Goal: Complete application form: Complete application form

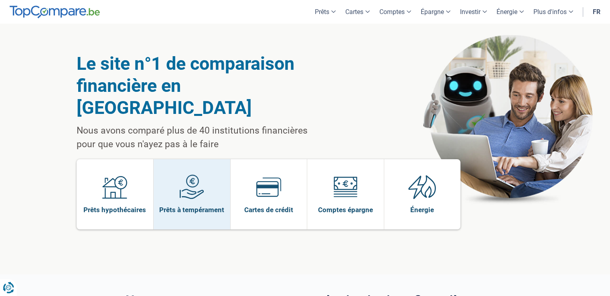
click at [209, 172] on link "Prêts à tempérament" at bounding box center [192, 194] width 77 height 70
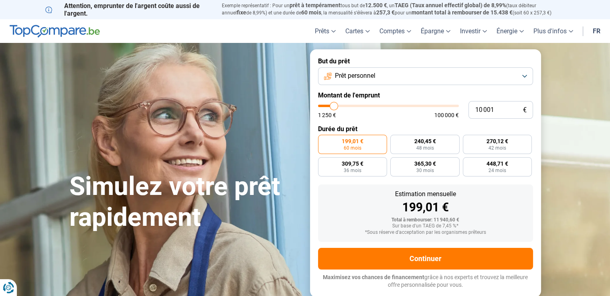
type input "11 500"
type input "11500"
type input "11 750"
type input "11750"
type input "12 000"
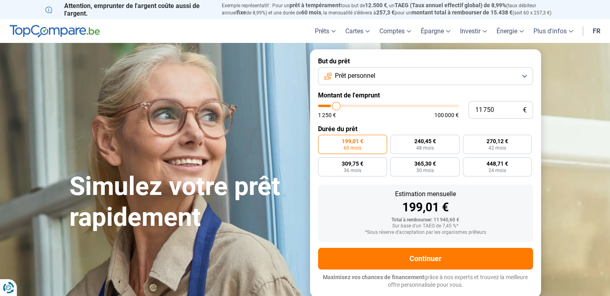
type input "12000"
type input "12 250"
type input "12250"
type input "12 500"
type input "12500"
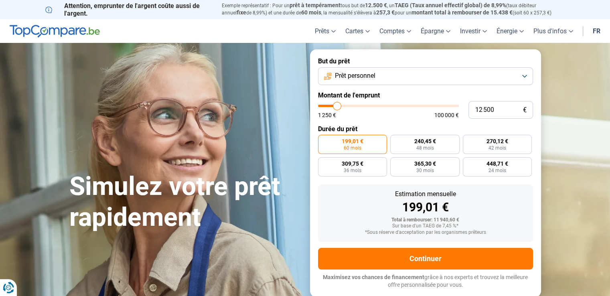
type input "12 000"
type input "12000"
type input "11 750"
type input "11750"
type input "11 500"
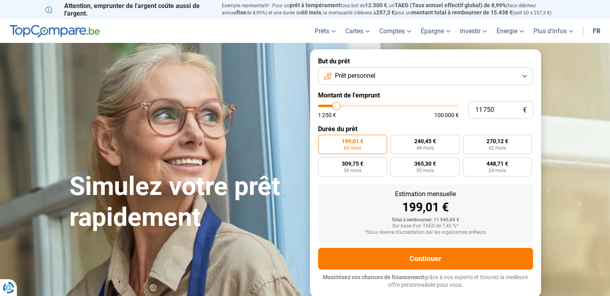
type input "11500"
type input "10 750"
type input "10750"
type input "10 500"
type input "10500"
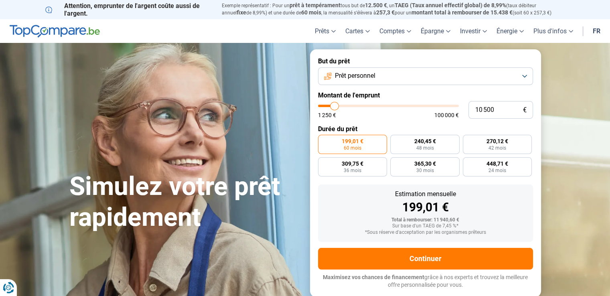
type input "10 250"
type input "10250"
type input "10 000"
type input "10000"
type input "9 750"
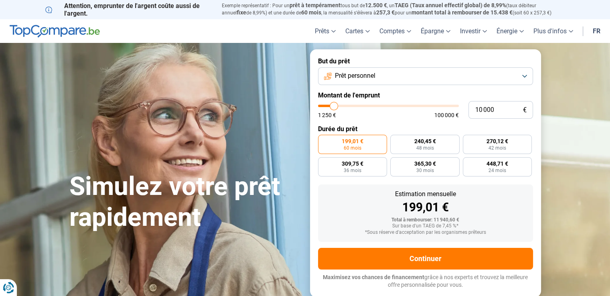
type input "9750"
type input "9 000"
type input "9000"
type input "8 750"
type input "8750"
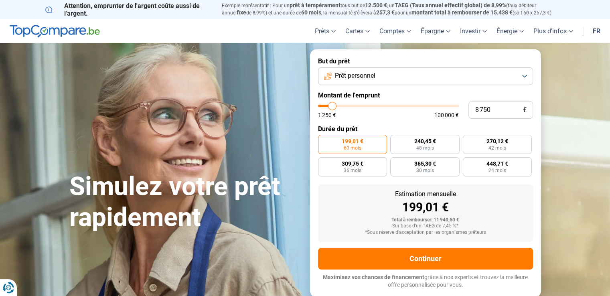
type input "8 250"
type input "8250"
type input "8 000"
type input "8000"
type input "7 750"
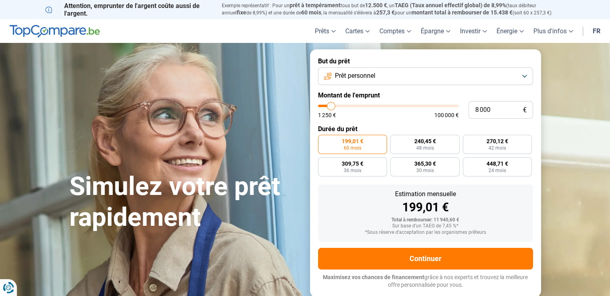
type input "7750"
type input "7 500"
type input "7500"
type input "7 250"
type input "7250"
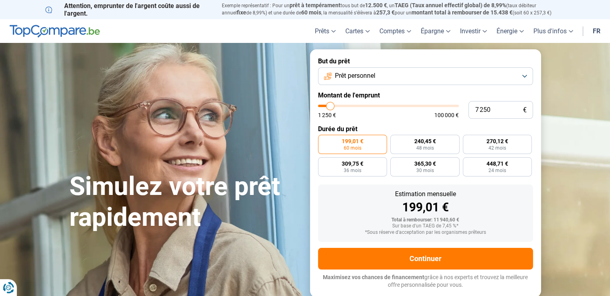
type input "6 750"
type input "6750"
type input "6 250"
type input "6250"
type input "6 000"
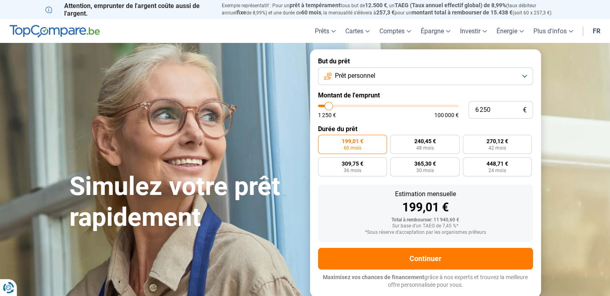
type input "6000"
type input "6 250"
type input "6250"
type input "6 500"
type input "6500"
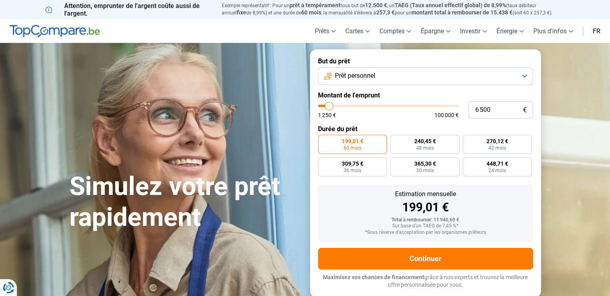
type input "6 750"
type input "6750"
type input "6 500"
drag, startPoint x: 335, startPoint y: 105, endPoint x: 329, endPoint y: 108, distance: 6.8
type input "6500"
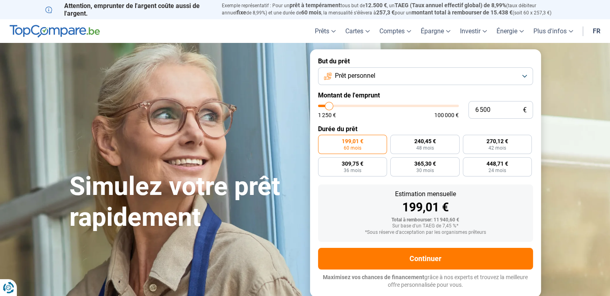
click at [329, 107] on input "range" at bounding box center [388, 106] width 141 height 2
radio input "true"
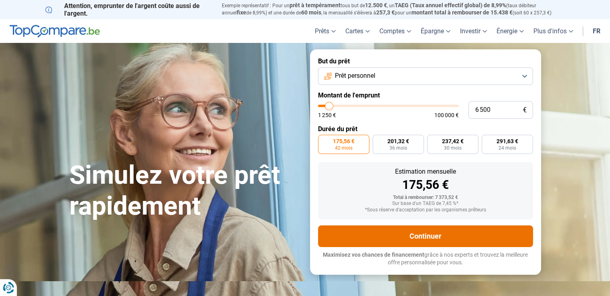
click at [436, 241] on button "Continuer" at bounding box center [425, 236] width 215 height 22
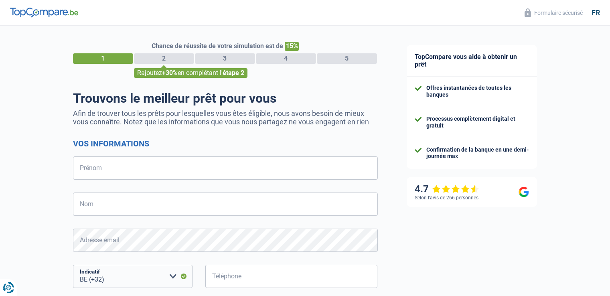
select select "32"
click at [197, 174] on input "Prénom" at bounding box center [225, 167] width 305 height 23
type input "d"
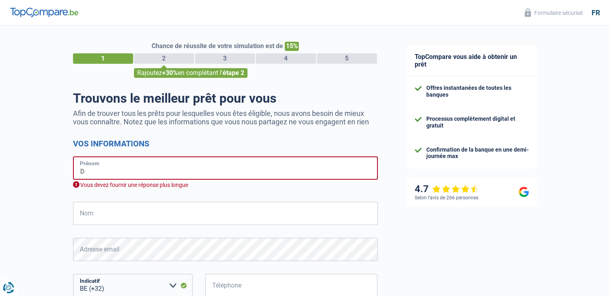
click at [197, 174] on input "D" at bounding box center [225, 167] width 305 height 23
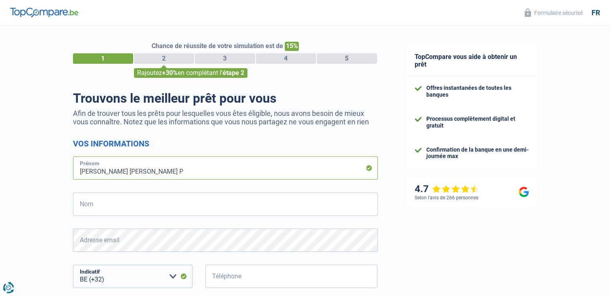
type input "[PERSON_NAME] [PERSON_NAME] P"
type input "Hody"
click at [231, 276] on input "Téléphone" at bounding box center [291, 276] width 173 height 23
type input "470840816"
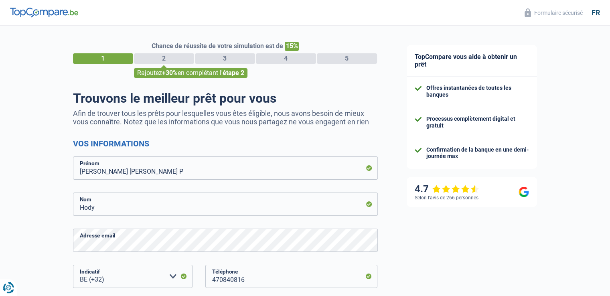
click at [65, 191] on div "Chance de réussite de votre simulation est de 15% 1 2 3 4 5 Rajoutez +30% en co…" at bounding box center [196, 227] width 392 height 410
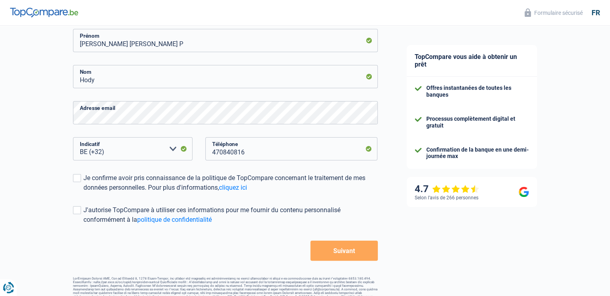
scroll to position [128, 0]
click at [76, 185] on label "Je confirme avoir pris connaissance de la politique de TopCompare concernant le…" at bounding box center [225, 182] width 305 height 19
click at [83, 192] on input "Je confirme avoir pris connaissance de la politique de TopCompare concernant le…" at bounding box center [83, 192] width 0 height 0
click at [80, 204] on form "Vos informations [PERSON_NAME] [PERSON_NAME] P Prénom [PERSON_NAME] Nom Adresse…" at bounding box center [225, 135] width 305 height 250
click at [80, 207] on span at bounding box center [77, 209] width 8 height 8
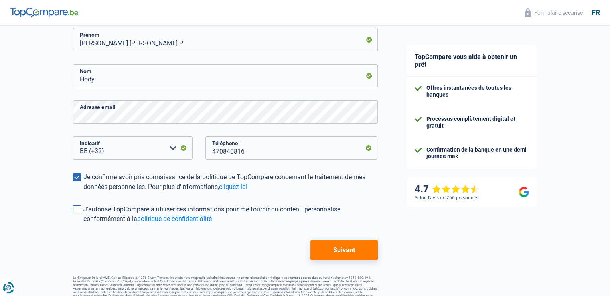
click at [83, 224] on input "J'autorise TopCompare à utiliser ces informations pour me fournir du contenu pe…" at bounding box center [83, 224] width 0 height 0
click at [355, 257] on button "Suivant" at bounding box center [344, 250] width 67 height 20
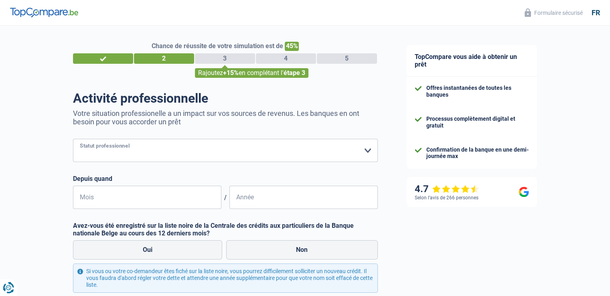
click at [250, 155] on select "Ouvrier Employé privé Employé public Invalide Indépendant Pensionné Chômeur Mut…" at bounding box center [225, 150] width 305 height 23
select select "publicEmployee"
click at [73, 139] on select "Ouvrier Employé privé Employé public Invalide Indépendant Pensionné Chômeur Mut…" at bounding box center [225, 150] width 305 height 23
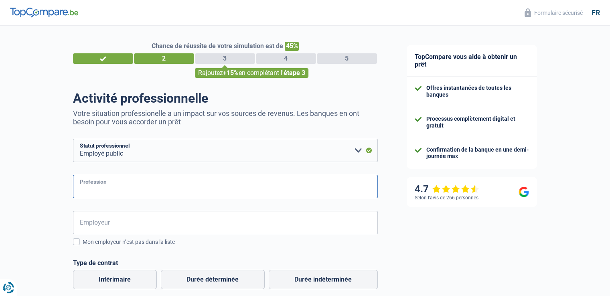
click at [134, 182] on input "Profession" at bounding box center [225, 186] width 305 height 23
type input "t"
type input "Technicienne de surface"
type input "b"
click at [85, 226] on input "/BELUX" at bounding box center [225, 222] width 305 height 23
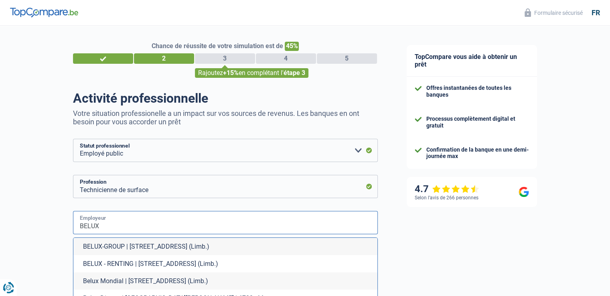
click at [122, 219] on input "BELUX" at bounding box center [225, 222] width 305 height 23
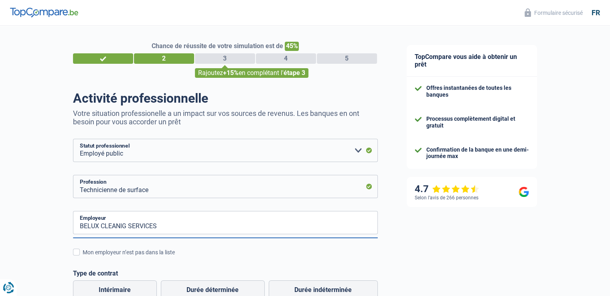
click at [46, 211] on div "Chance de réussite de votre simulation est de 45% 1 2 3 4 5 Rajoutez +15% en co…" at bounding box center [196, 266] width 392 height 489
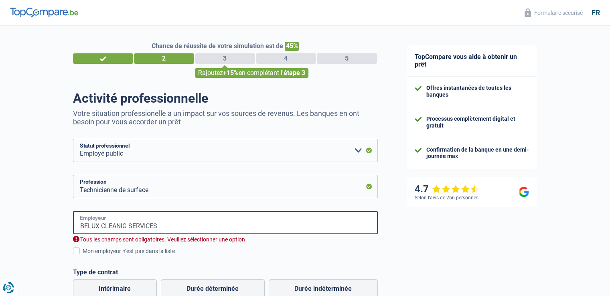
click at [164, 228] on input "BELUX CLEANIG SERVICES" at bounding box center [225, 222] width 305 height 23
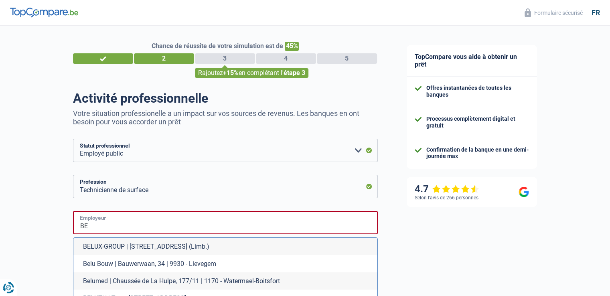
type input "B"
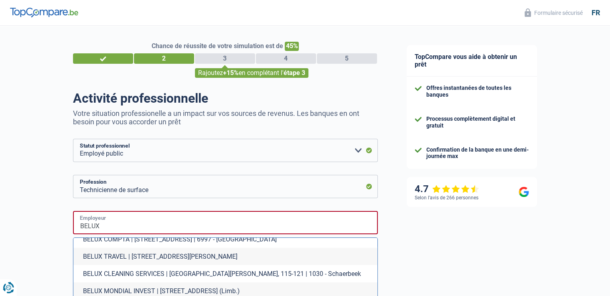
scroll to position [97, 0]
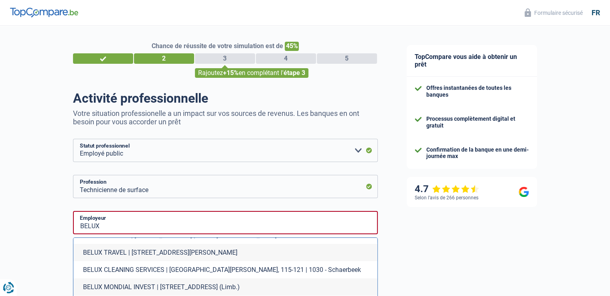
click at [299, 272] on li "BELUX CLEANING SERVICES | [GEOGRAPHIC_DATA][PERSON_NAME], 115-121 | 1030 - Scha…" at bounding box center [225, 269] width 304 height 17
type input "BELUX CLEANING SERVICES | [GEOGRAPHIC_DATA][PERSON_NAME], 115-121 | 1030 - Scha…"
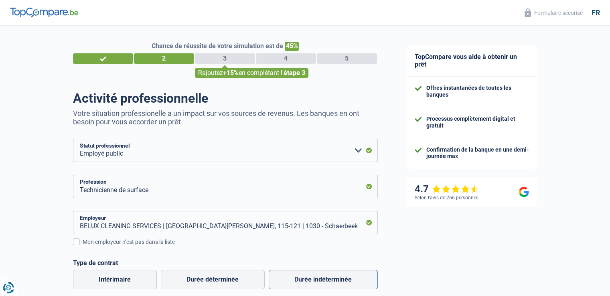
click at [298, 278] on label "Durée indéterminée" at bounding box center [323, 279] width 109 height 19
click at [298, 278] on input "Durée indéterminée" at bounding box center [323, 279] width 109 height 19
radio input "true"
click at [418, 236] on div "TopCompare vous aide à obtenir un prêt Offres instantanées de toutes les banque…" at bounding box center [501, 265] width 218 height 478
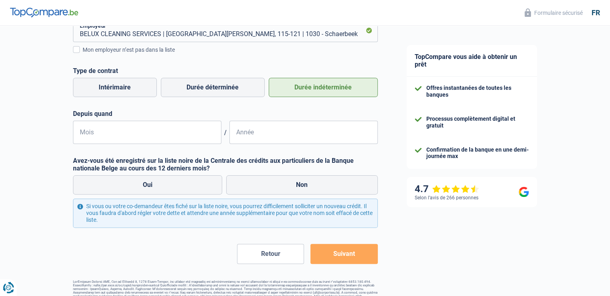
scroll to position [193, 0]
click at [146, 138] on input "Mois" at bounding box center [147, 131] width 148 height 23
type input "04"
type input "2024"
click at [298, 184] on label "Non" at bounding box center [302, 184] width 152 height 19
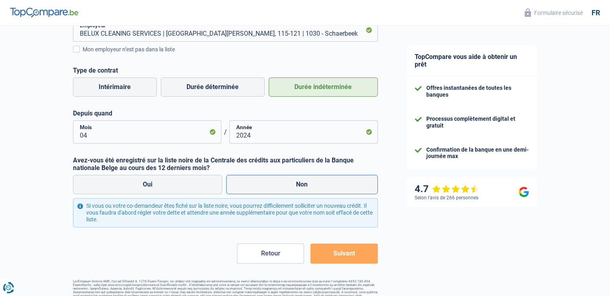
click at [298, 184] on input "Non" at bounding box center [302, 184] width 152 height 19
radio input "true"
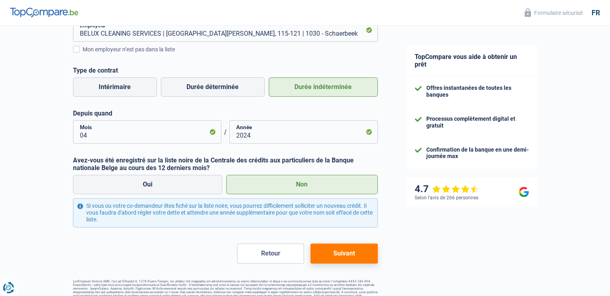
click at [348, 260] on button "Suivant" at bounding box center [344, 254] width 67 height 20
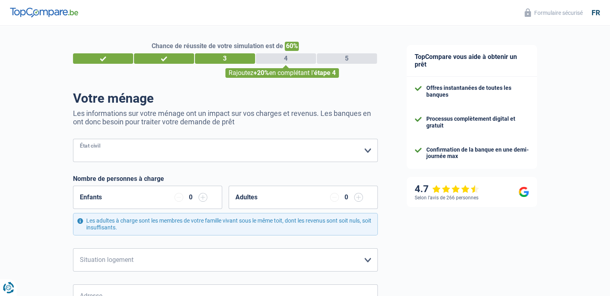
click at [347, 157] on select "[PERSON_NAME](e) Cohabitant(e) légal(e) Divorcé(e) Veuf(ve) Séparé (de fait) Ve…" at bounding box center [225, 150] width 305 height 23
select select "single"
click at [73, 139] on select "[PERSON_NAME](e) Cohabitant(e) légal(e) Divorcé(e) Veuf(ve) Séparé (de fait) Ve…" at bounding box center [225, 150] width 305 height 23
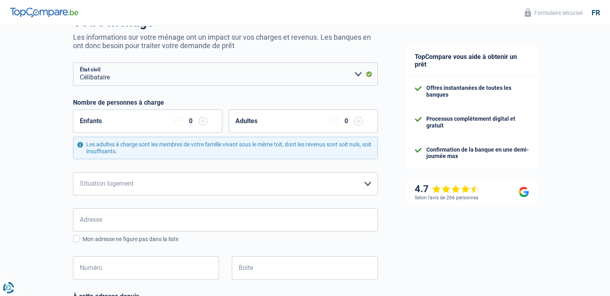
scroll to position [80, 0]
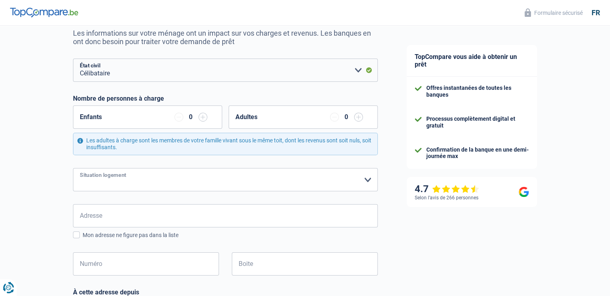
click at [169, 181] on select "Locataire Propriétaire avec prêt hypothécaire Propriétaire sans prêt hypothécai…" at bounding box center [225, 179] width 305 height 23
select select "rents"
click at [73, 168] on select "Locataire Propriétaire avec prêt hypothécaire Propriétaire sans prêt hypothécai…" at bounding box center [225, 179] width 305 height 23
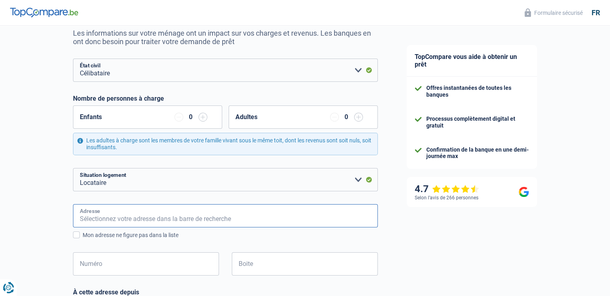
click at [108, 220] on input "Adresse" at bounding box center [225, 215] width 305 height 23
click at [16, 206] on div "Chance de réussite de votre simulation est de 60% 1 2 3 4 5 Rajoutez +20% en co…" at bounding box center [196, 244] width 392 height 605
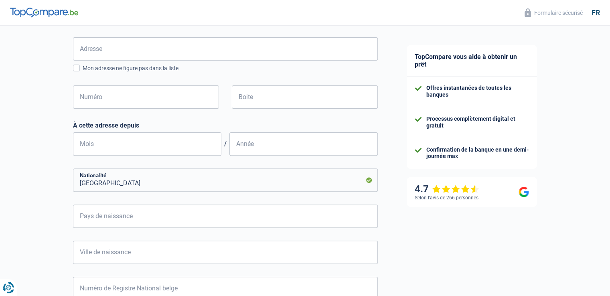
scroll to position [335, 0]
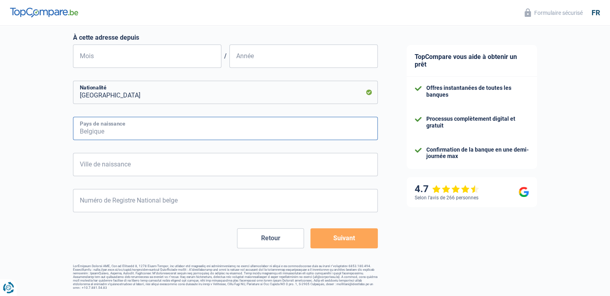
click at [140, 131] on input "Pays de naissance" at bounding box center [225, 128] width 305 height 23
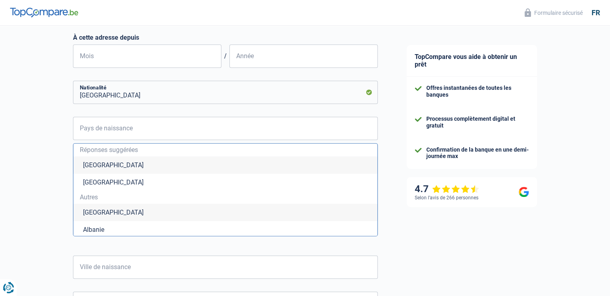
click at [114, 164] on li "[GEOGRAPHIC_DATA]" at bounding box center [225, 164] width 304 height 17
type input "[GEOGRAPHIC_DATA]"
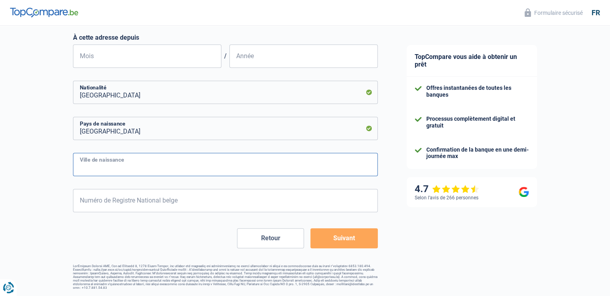
click at [114, 164] on input "Ville de naissance" at bounding box center [225, 164] width 305 height 23
type input "[GEOGRAPHIC_DATA]"
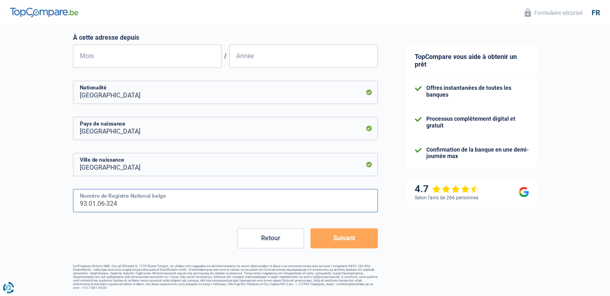
type input "93.01.06-324.0"
type input "1"
type input "1993"
type input "93.01.06-324.01"
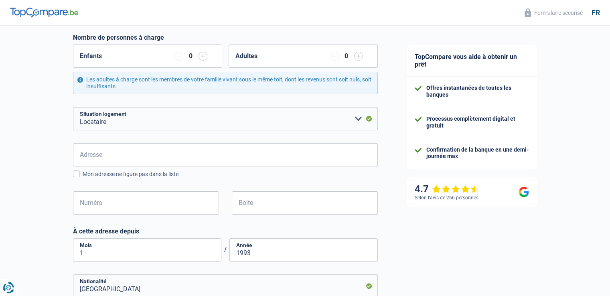
scroll to position [126, 0]
